Goal: Check status: Check status

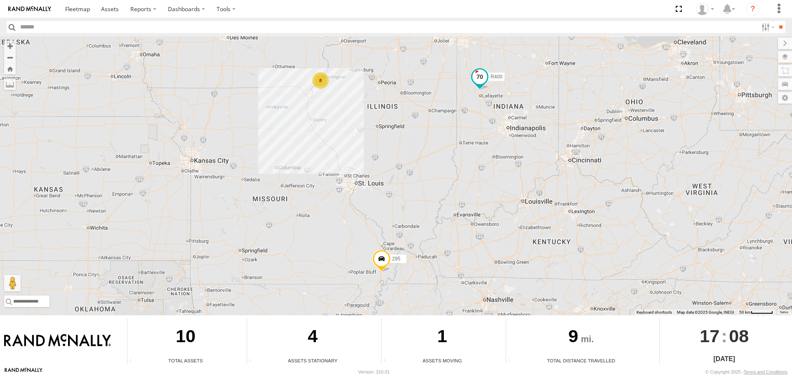
click at [475, 76] on span at bounding box center [479, 76] width 15 height 15
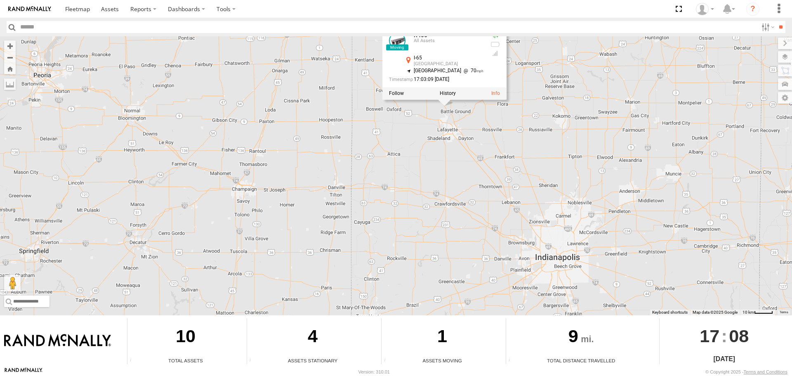
drag, startPoint x: 466, startPoint y: 88, endPoint x: 455, endPoint y: 151, distance: 63.6
click at [455, 151] on div "R400 295 R400 All Assets I-65 West Lafayette 40.5373 , -86.91133 North West 70 …" at bounding box center [396, 175] width 792 height 279
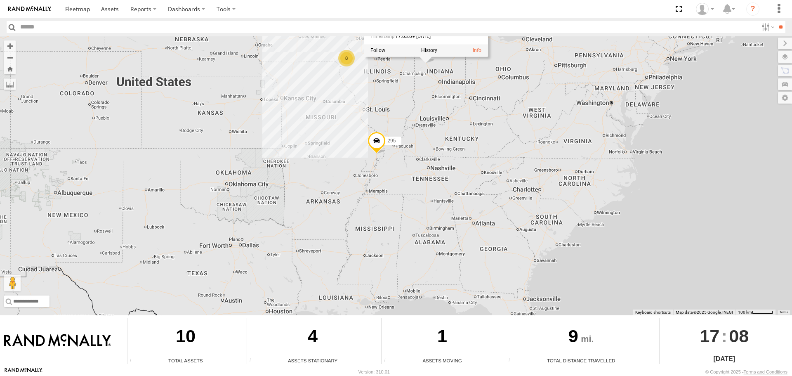
click at [339, 119] on div "R400 295 R400 All Assets I-65 West Lafayette 40.5373 , -86.91133 North West 70 …" at bounding box center [396, 175] width 792 height 279
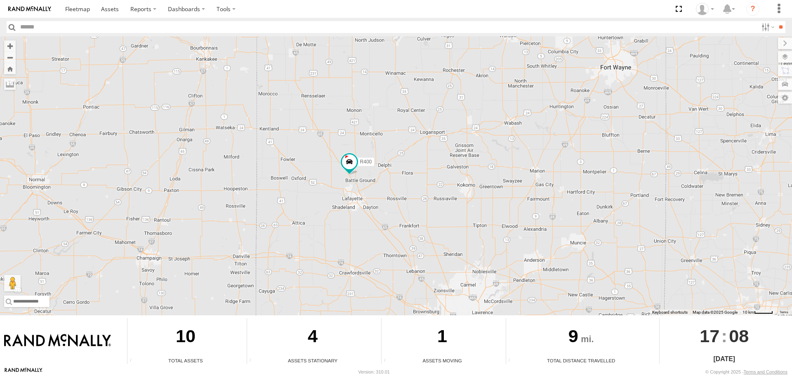
drag, startPoint x: 399, startPoint y: 81, endPoint x: 245, endPoint y: 323, distance: 286.8
click at [240, 326] on div "← Move left → Move right ↑ Move up ↓ Move down + Zoom in - Zoom out Home Jump l…" at bounding box center [396, 201] width 792 height 330
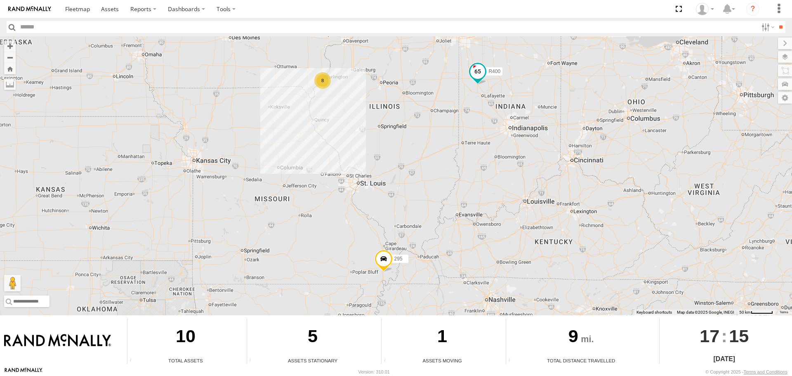
click at [474, 75] on span at bounding box center [477, 71] width 15 height 15
